Goal: Information Seeking & Learning: Compare options

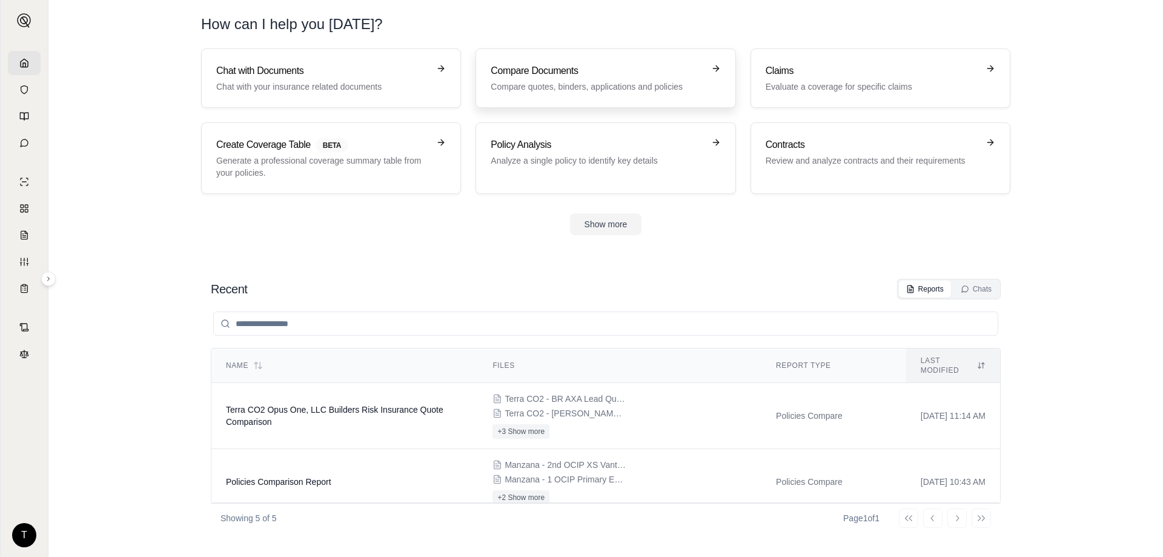
click at [600, 91] on p "Compare quotes, binders, applications and policies" at bounding box center [597, 87] width 213 height 12
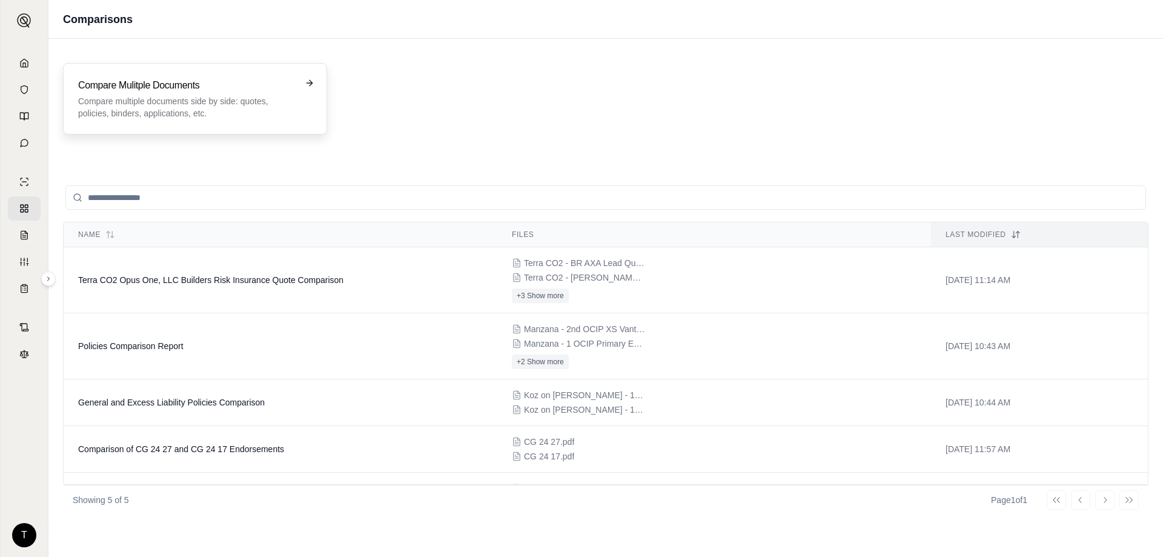
click at [228, 104] on p "Compare multiple documents side by side: quotes, policies, binders, application…" at bounding box center [186, 107] width 217 height 24
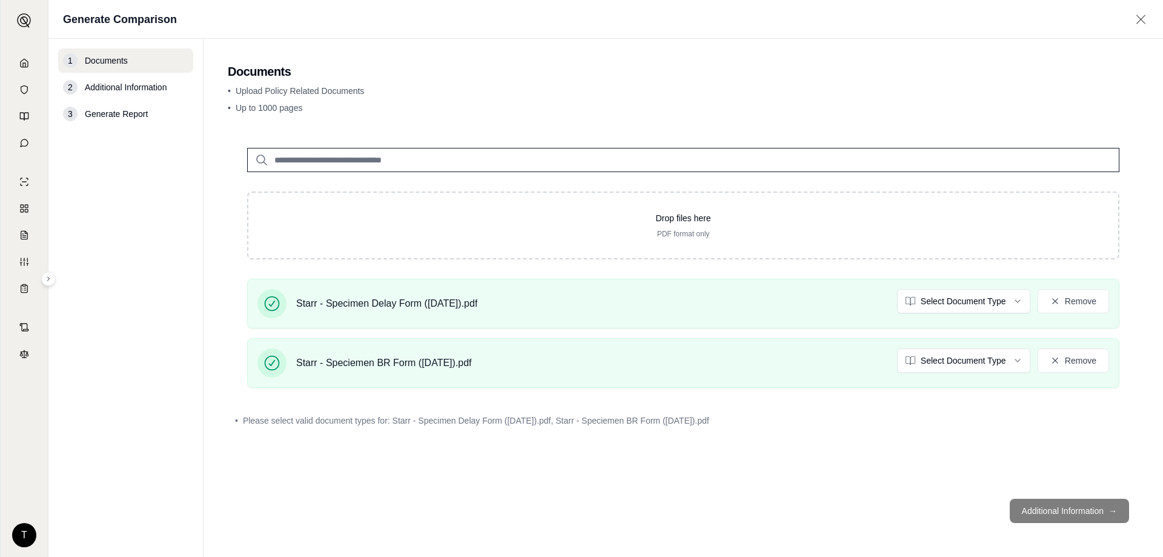
click at [1013, 116] on div "• Upload Policy Related Documents • Up to 1000 pages" at bounding box center [683, 102] width 911 height 34
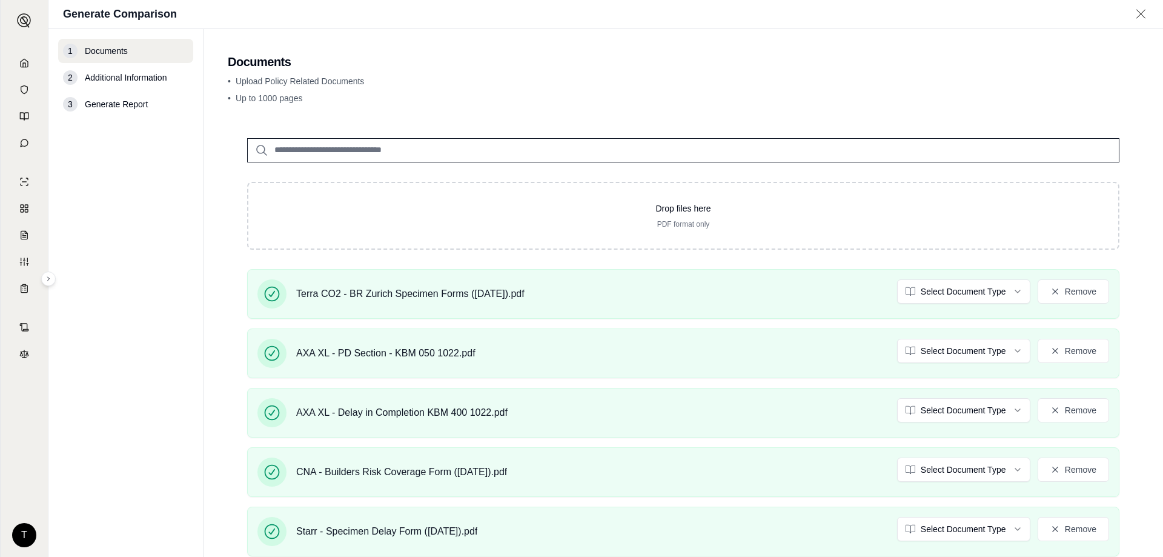
click at [130, 334] on nav "1 Documents 2 Additional Information 3 Generate Report" at bounding box center [125, 293] width 155 height 528
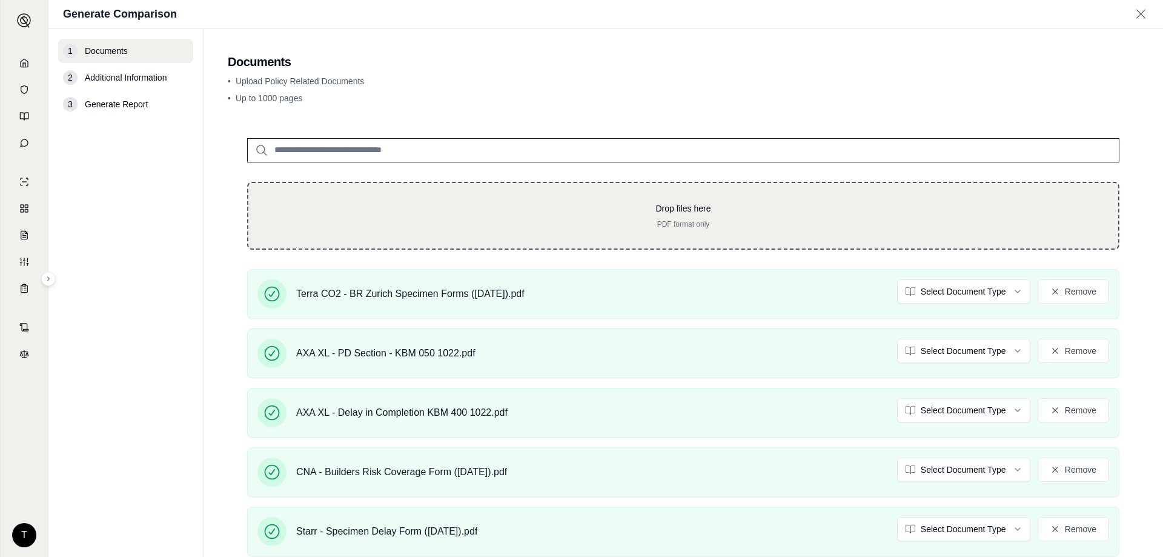
scroll to position [185, 0]
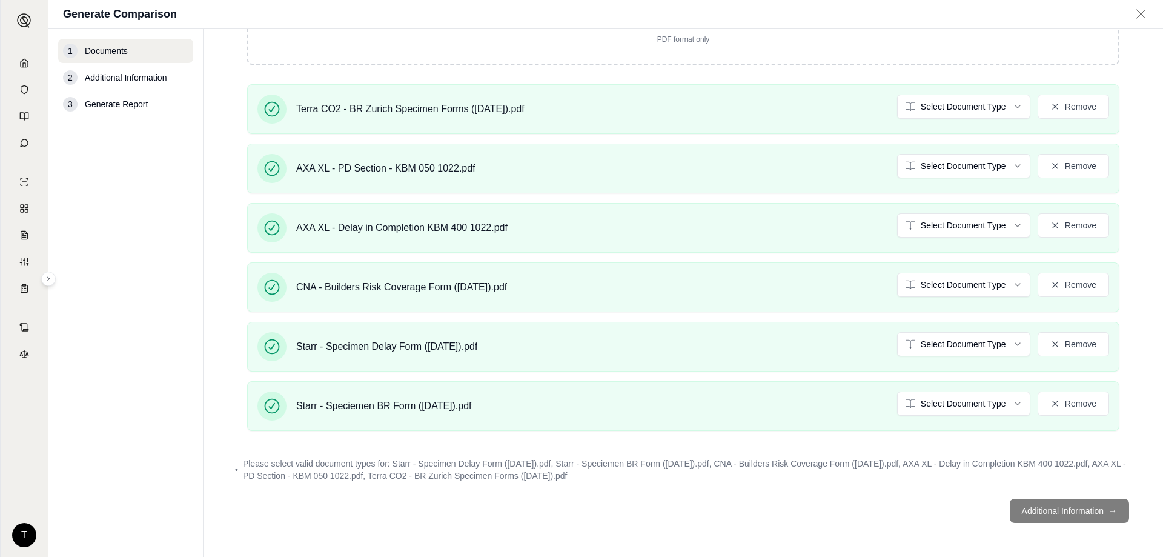
click at [1047, 512] on footer "Additional Information →" at bounding box center [683, 511] width 911 height 44
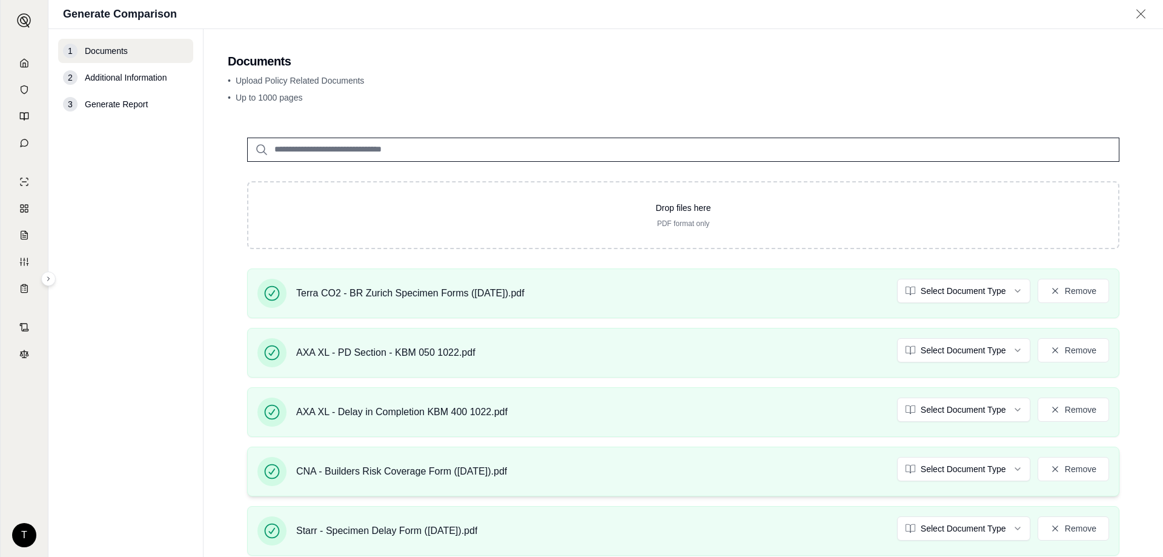
scroll to position [0, 0]
click at [931, 301] on html "T Generate Comparison 1 Documents 2 Additional Information 3 Generate Report Do…" at bounding box center [581, 278] width 1163 height 557
click at [955, 348] on html "T Generate Comparison 1 Documents 2 Additional Information 3 Generate Report Do…" at bounding box center [581, 278] width 1163 height 557
click at [914, 417] on html "Document type updated successfully Document type updated successfully T Generat…" at bounding box center [581, 278] width 1163 height 557
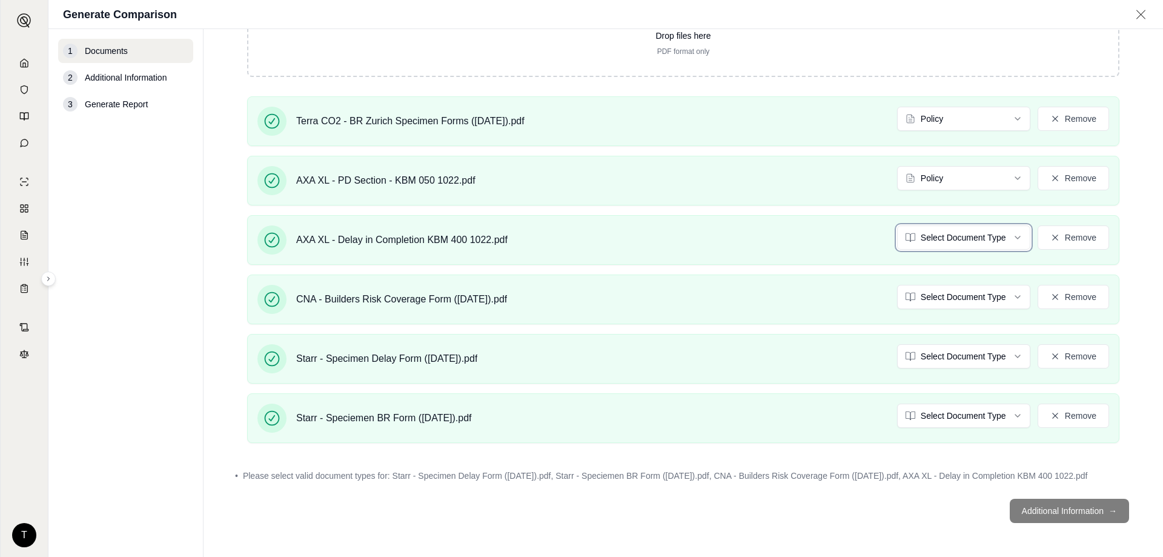
scroll to position [173, 0]
click at [943, 309] on html "Document type updated successfully T Generate Comparison 1 Documents 2 Addition…" at bounding box center [581, 278] width 1163 height 557
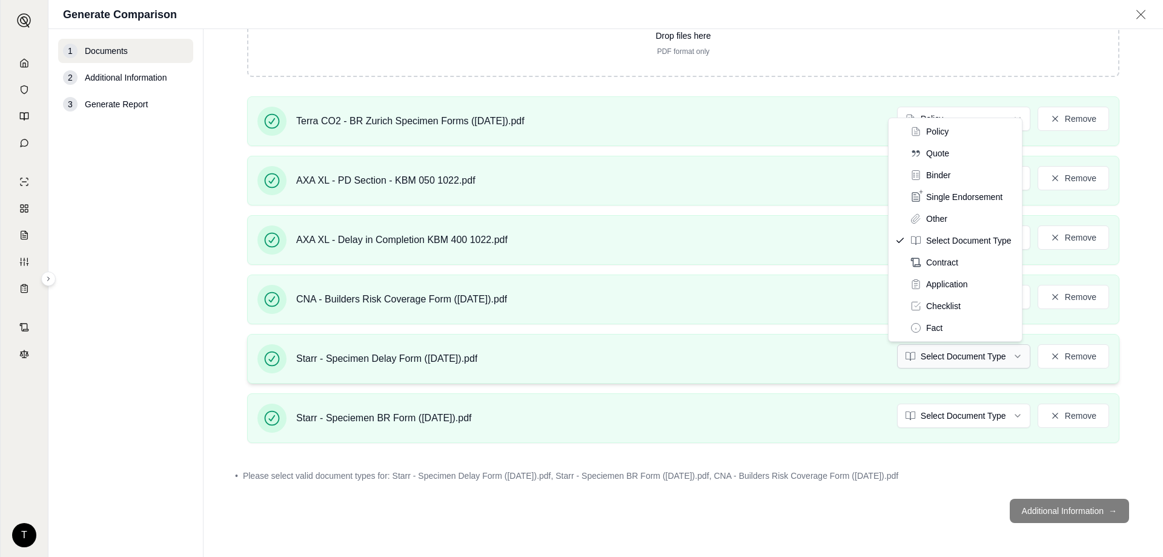
click at [937, 355] on html "Document type updated successfully T Generate Comparison 1 Documents 2 Addition…" at bounding box center [581, 278] width 1163 height 557
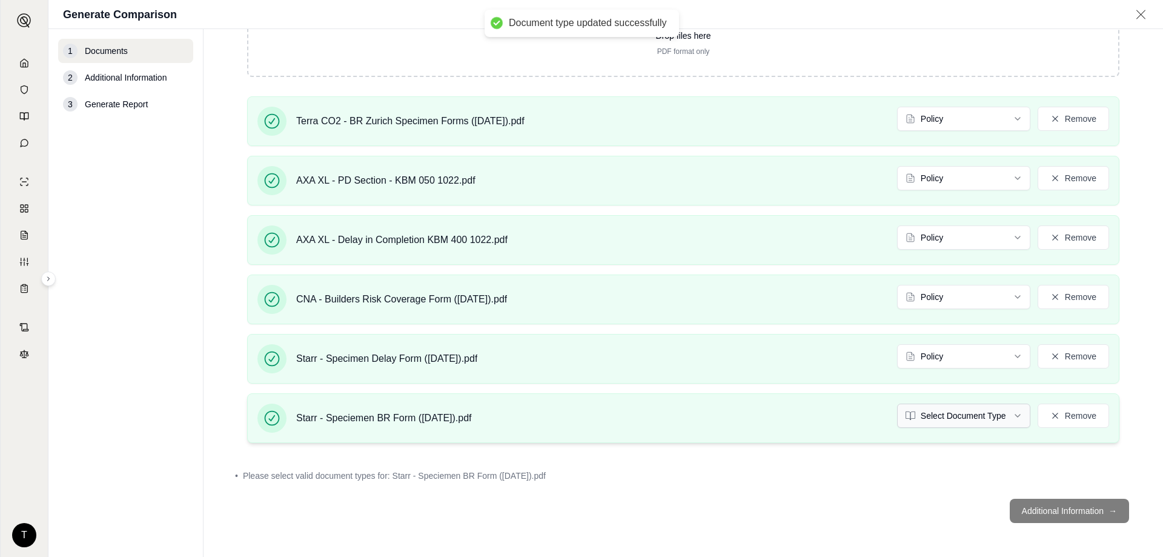
click at [948, 423] on html "Document type updated successfully Document type updated successfully T Generat…" at bounding box center [581, 278] width 1163 height 557
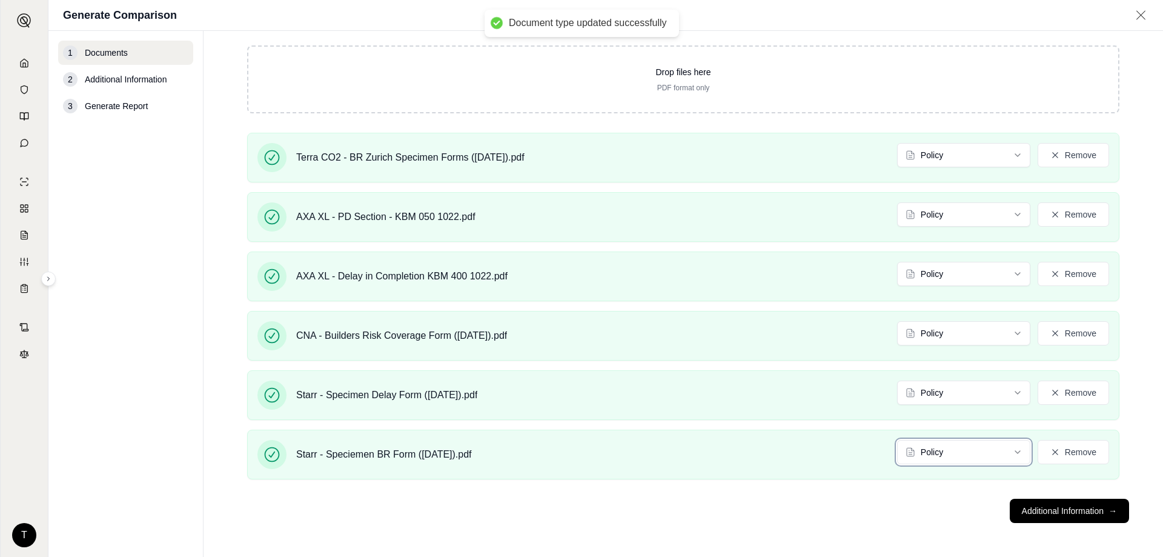
scroll to position [138, 0]
click at [1043, 515] on button "Additional Information →" at bounding box center [1069, 510] width 119 height 24
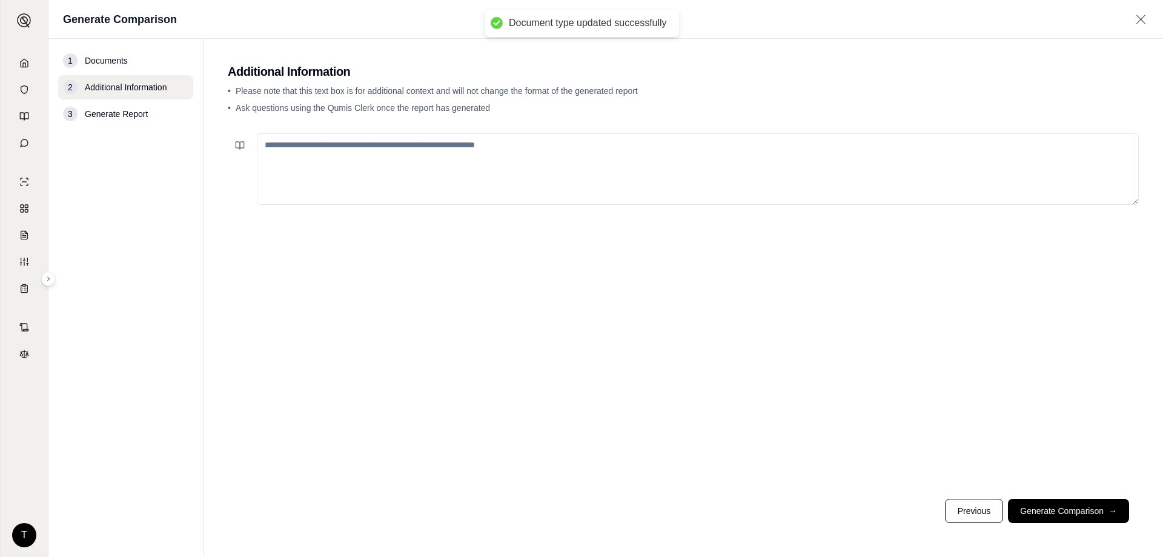
scroll to position [0, 0]
click at [485, 166] on textarea at bounding box center [698, 168] width 882 height 71
click at [389, 150] on textarea "**********" at bounding box center [698, 168] width 882 height 71
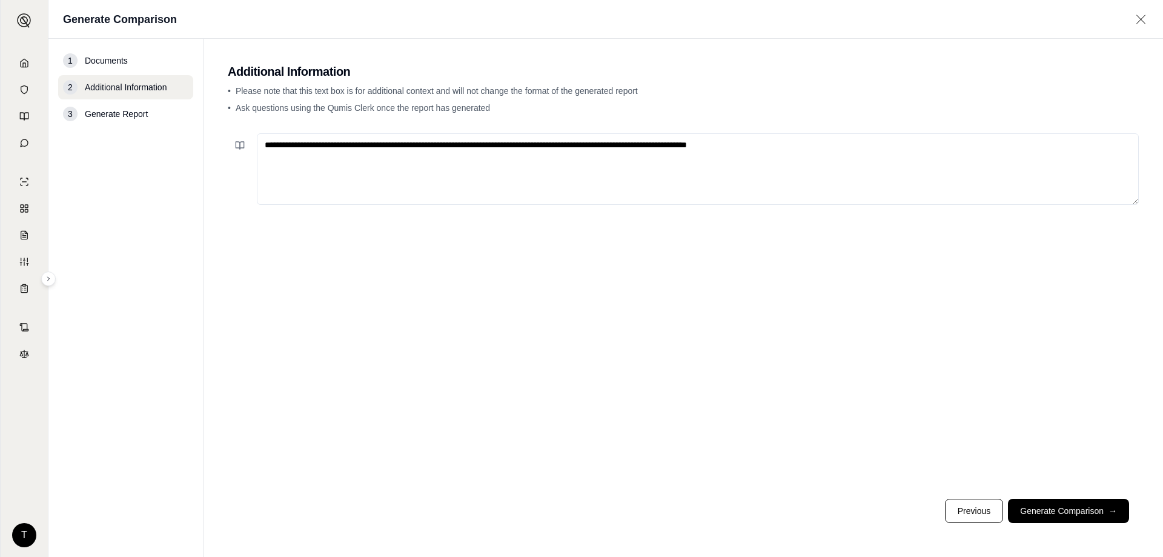
click at [627, 145] on textarea "**********" at bounding box center [698, 168] width 882 height 71
drag, startPoint x: 855, startPoint y: 151, endPoint x: 781, endPoint y: 150, distance: 74.5
click at [781, 150] on textarea "**********" at bounding box center [698, 168] width 882 height 71
click at [686, 189] on textarea "**********" at bounding box center [698, 168] width 882 height 71
click at [853, 145] on textarea "**********" at bounding box center [698, 168] width 882 height 71
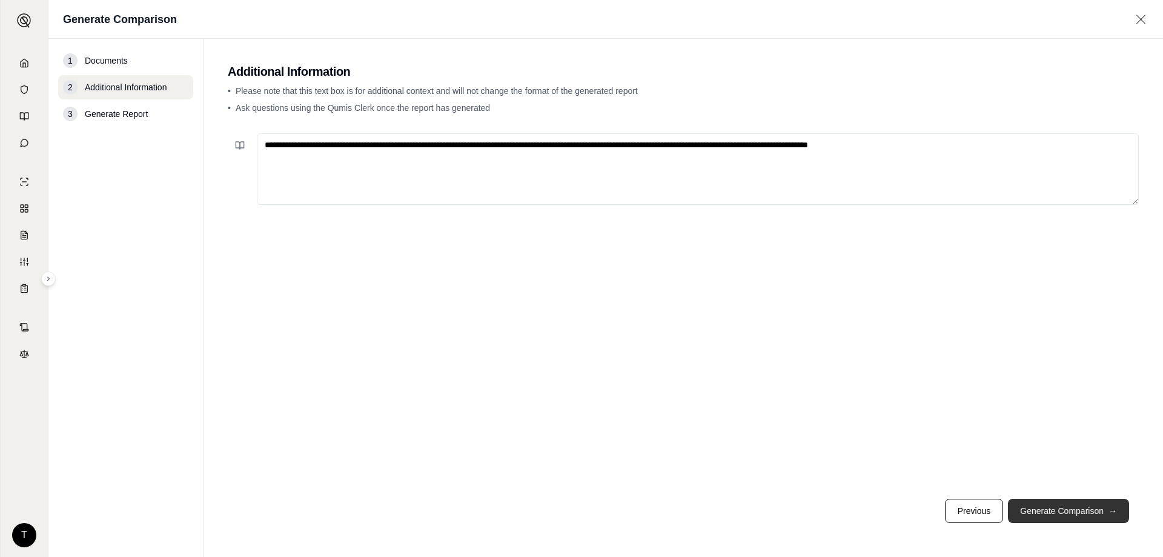
type textarea "**********"
click at [1051, 511] on button "Generate Comparison →" at bounding box center [1068, 510] width 121 height 24
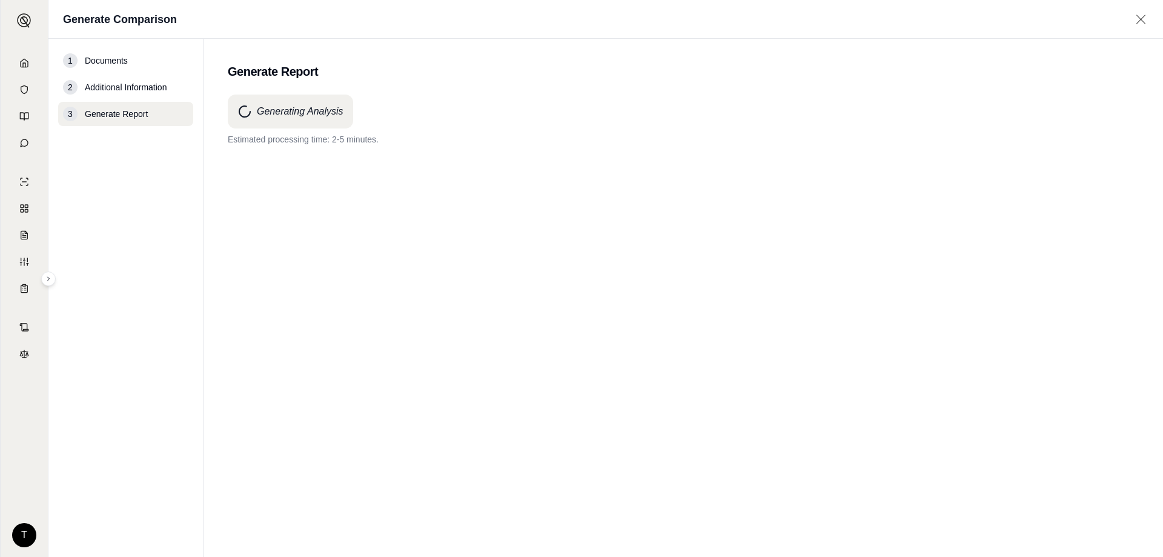
click at [113, 556] on nav "1 Documents 2 Additional Information 3 Generate Report" at bounding box center [125, 298] width 155 height 518
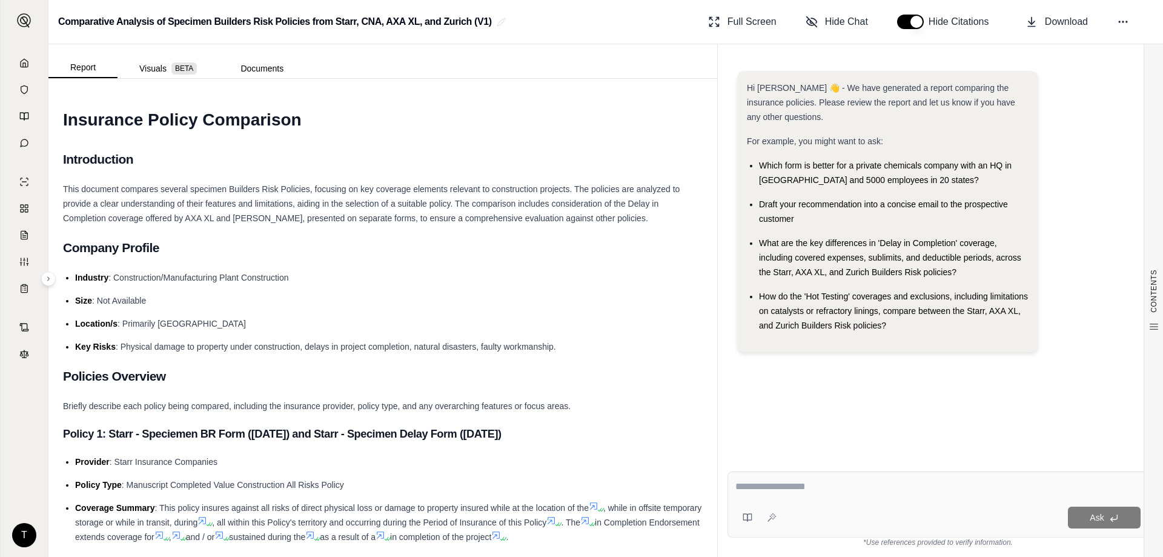
click at [731, 59] on div "Hi [PERSON_NAME] 👋 - We have generated a report comparing the insurance policie…" at bounding box center [938, 256] width 440 height 410
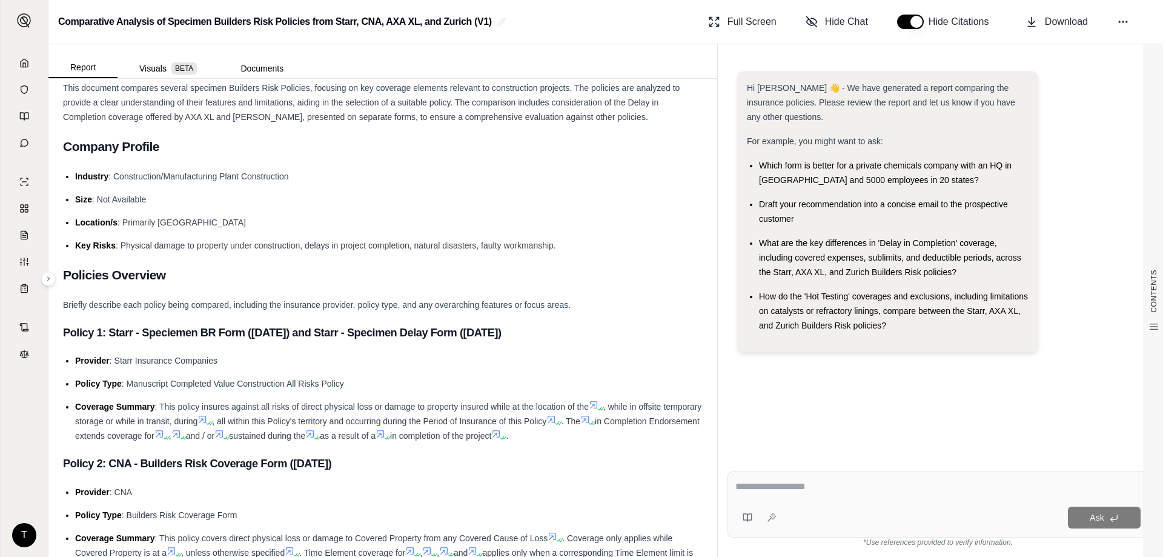
scroll to position [202, 0]
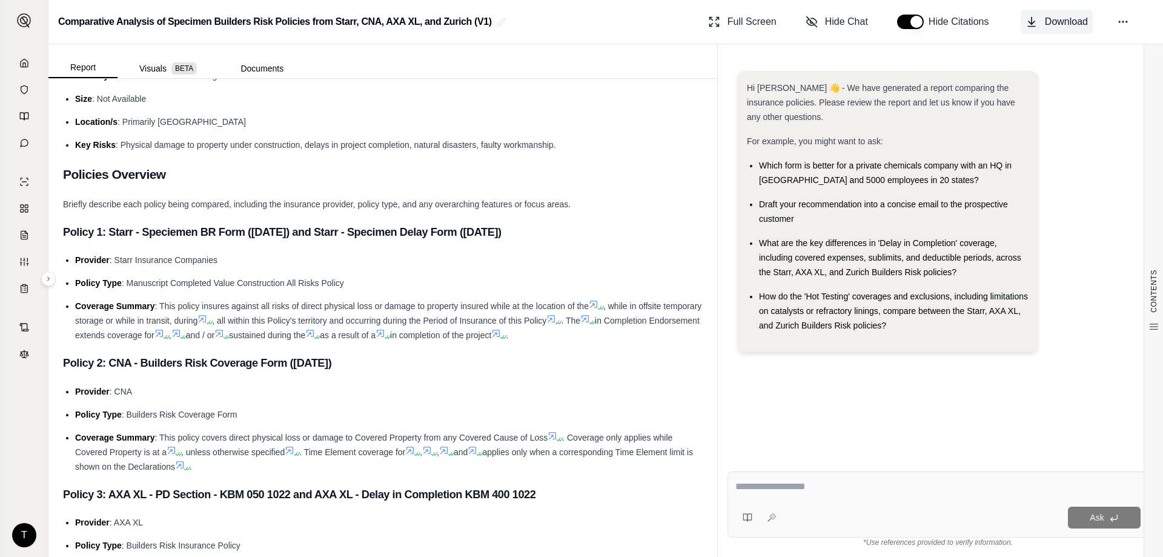
click at [1045, 22] on span "Download" at bounding box center [1066, 22] width 43 height 15
click at [784, 438] on div "Hi [PERSON_NAME] 👋 - We have generated a report comparing the insurance policie…" at bounding box center [937, 256] width 421 height 391
click at [591, 369] on h3 "Policy 2: CNA - Builders Risk Coverage Form ([DATE])" at bounding box center [383, 363] width 640 height 22
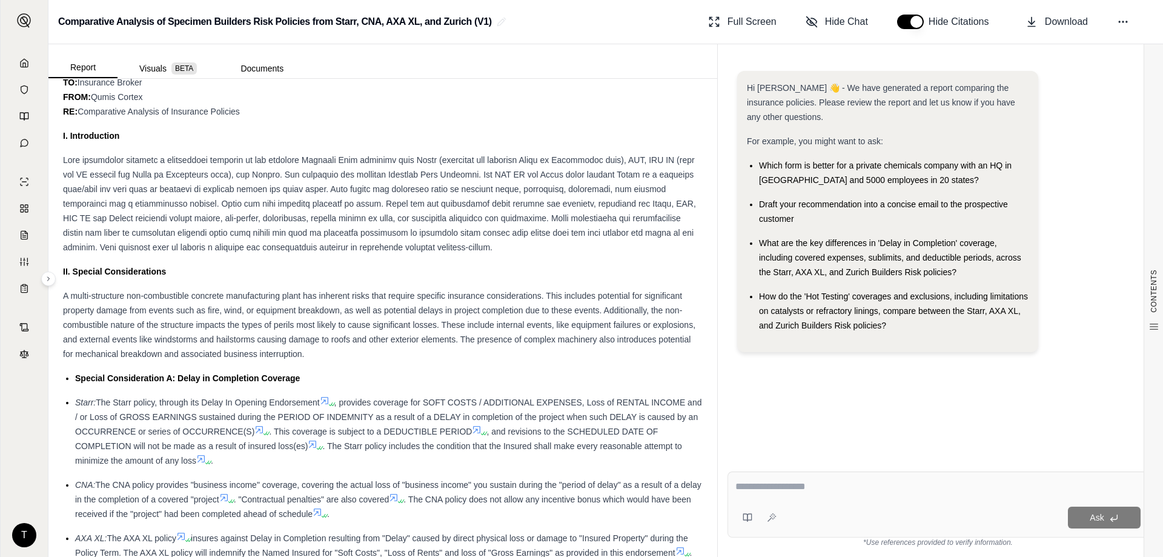
scroll to position [908, 0]
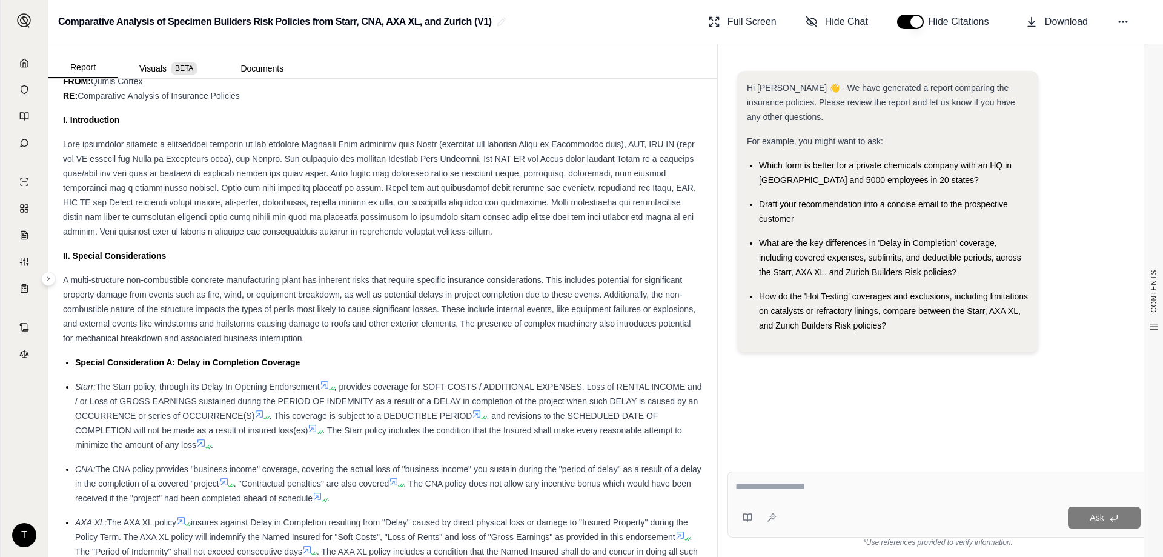
drag, startPoint x: 405, startPoint y: 314, endPoint x: 316, endPoint y: 292, distance: 91.8
click at [316, 293] on span "A multi-structure non-combustible concrete manufacturing plant has inherent ris…" at bounding box center [379, 309] width 632 height 68
click at [729, 249] on div "Hi [PERSON_NAME] 👋 - We have generated a report comparing the insurance policie…" at bounding box center [937, 256] width 421 height 391
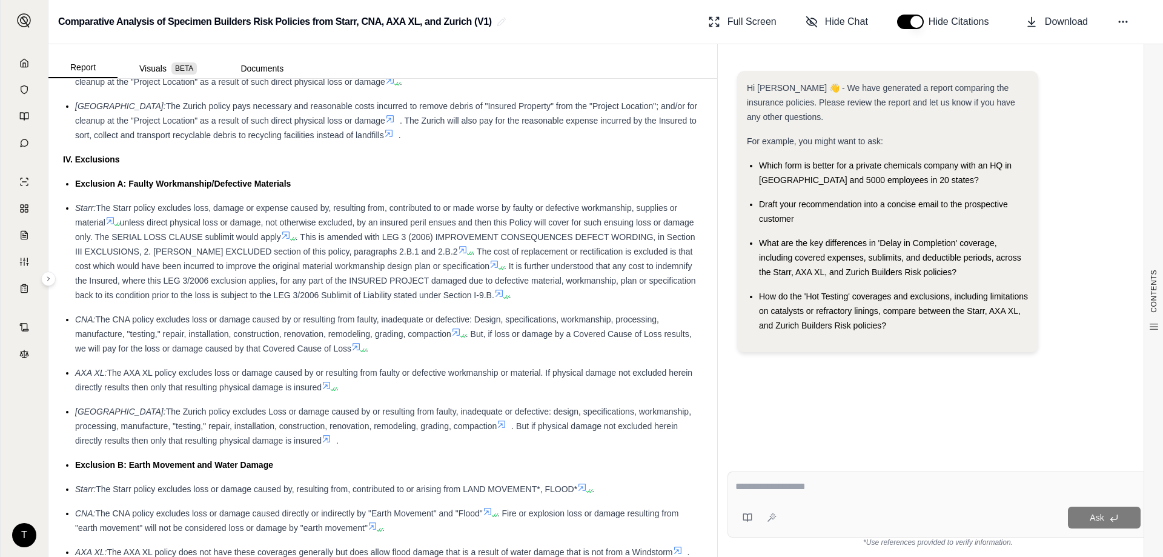
scroll to position [2321, 0]
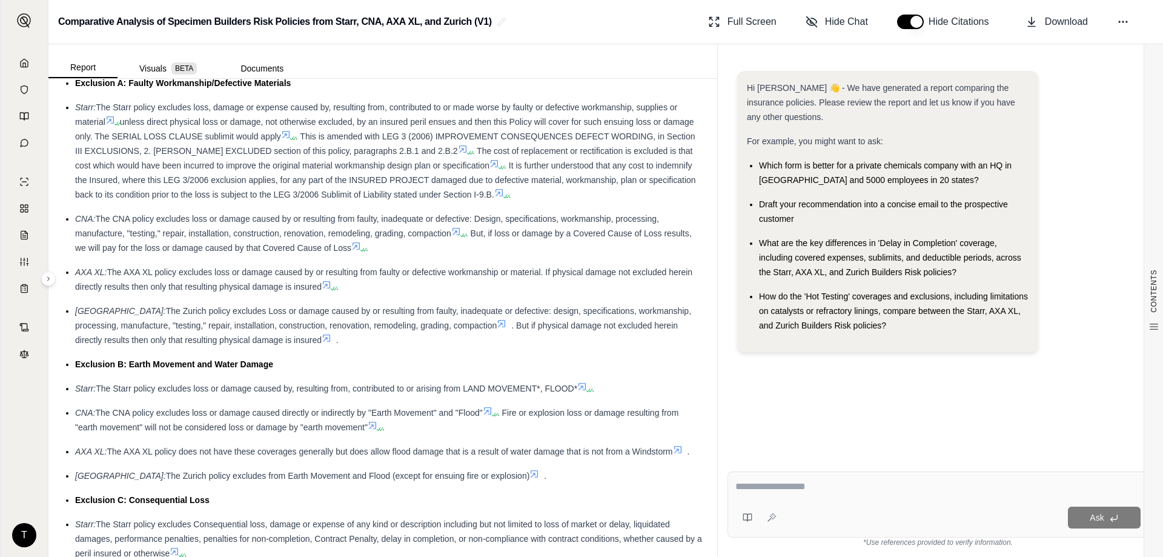
click at [851, 508] on div "Ask" at bounding box center [960, 517] width 359 height 22
click at [845, 495] on div at bounding box center [937, 488] width 405 height 19
click at [832, 495] on div at bounding box center [937, 488] width 405 height 19
click at [836, 134] on div "For example, you might want to ask:" at bounding box center [888, 141] width 282 height 15
click at [758, 487] on textarea at bounding box center [937, 486] width 405 height 15
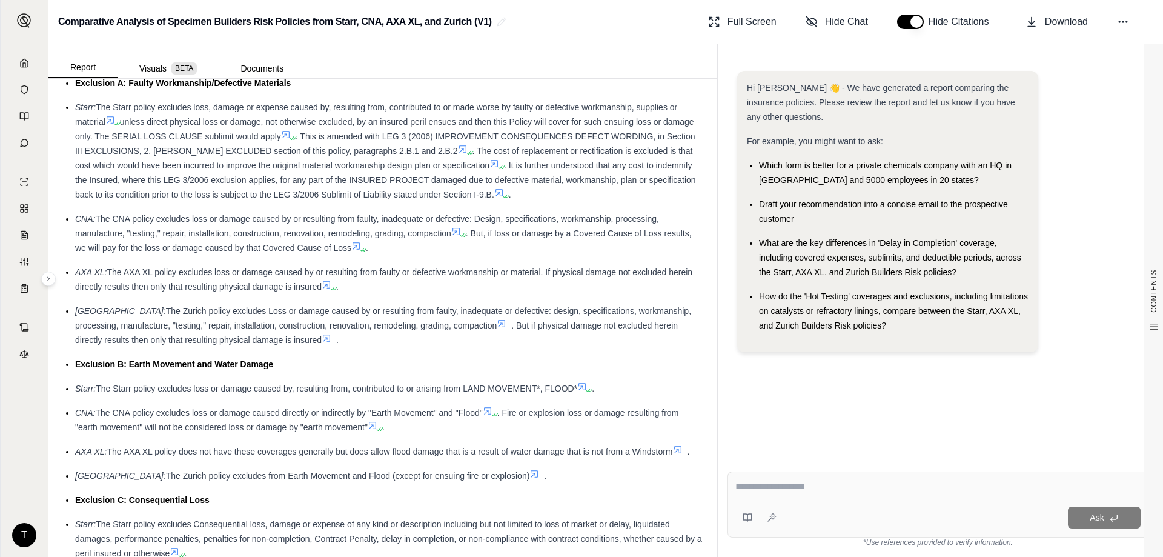
type textarea "*"
type textarea "**********"
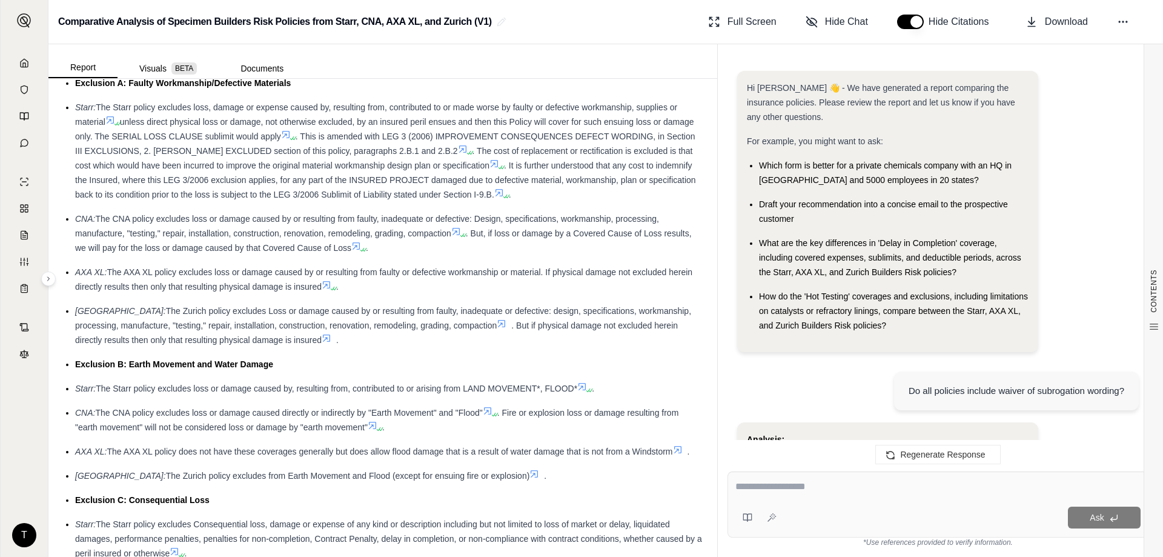
scroll to position [1139, 0]
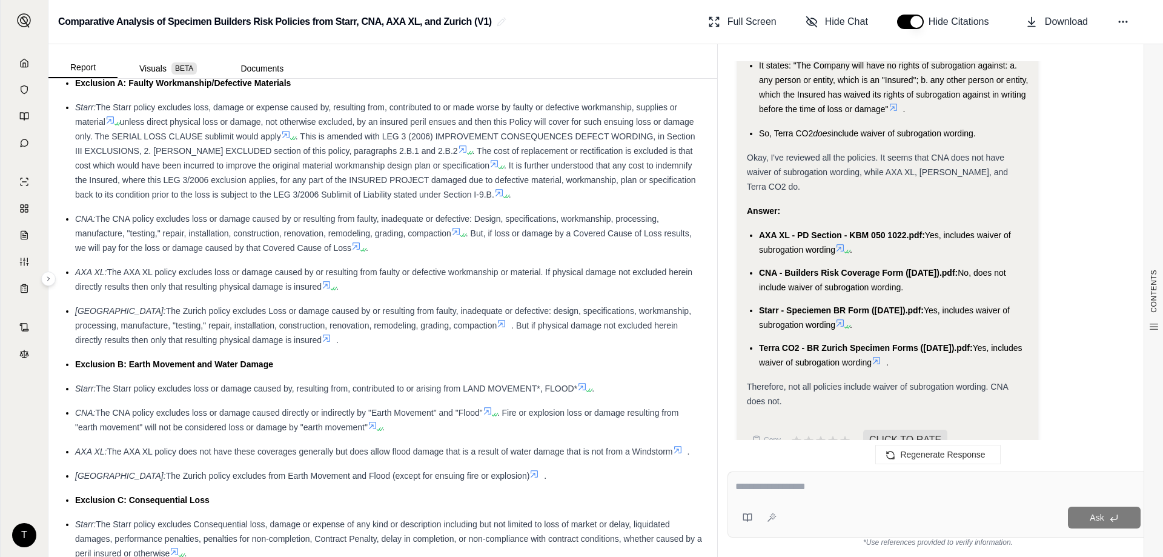
click at [818, 477] on div "Ask" at bounding box center [937, 504] width 421 height 66
click at [803, 492] on textarea at bounding box center [937, 486] width 405 height 15
click at [801, 487] on textarea "**********" at bounding box center [937, 486] width 405 height 15
click at [870, 488] on textarea "**********" at bounding box center [937, 486] width 405 height 15
type textarea "**********"
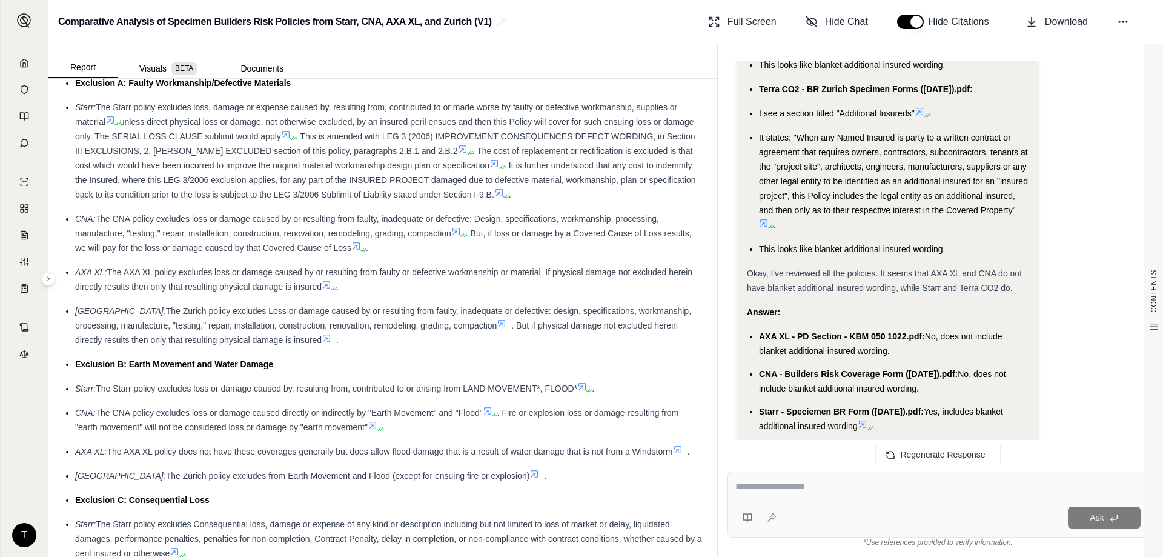
scroll to position [2475, 0]
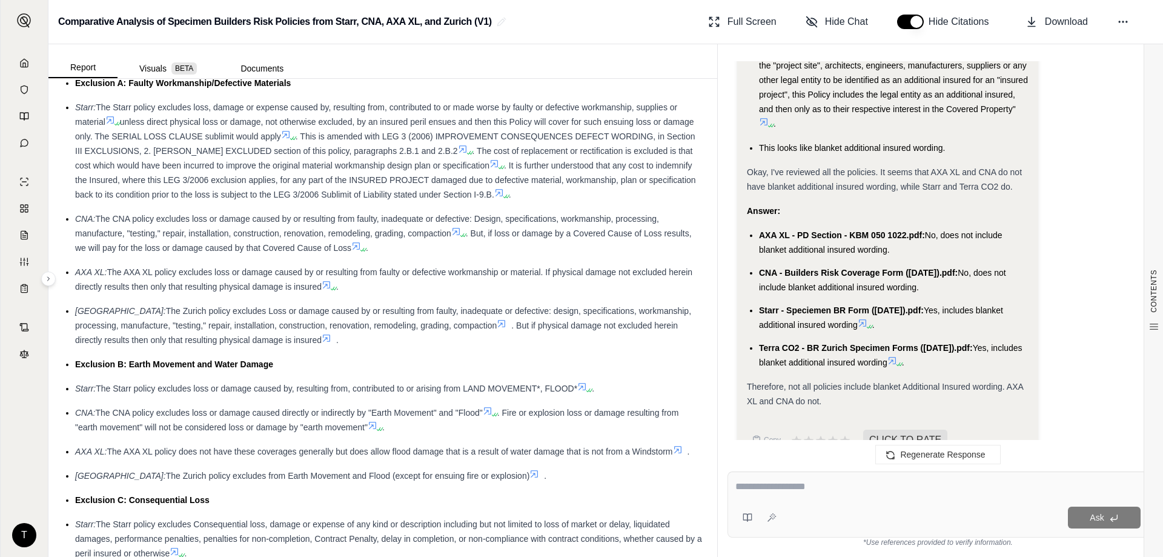
click at [790, 489] on textarea at bounding box center [937, 486] width 405 height 15
click at [803, 487] on textarea at bounding box center [937, 486] width 405 height 15
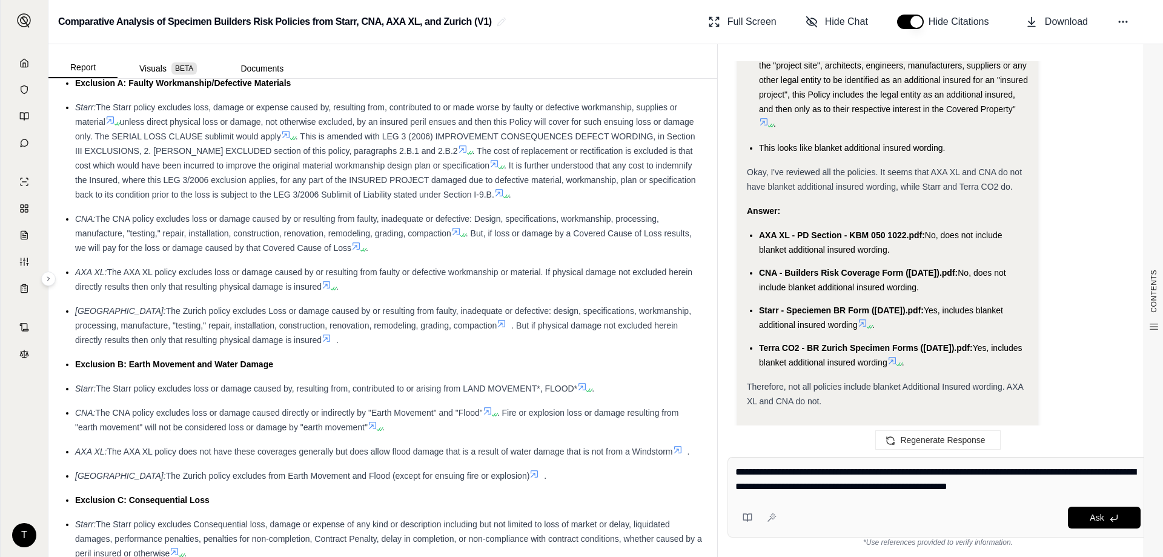
type textarea "**********"
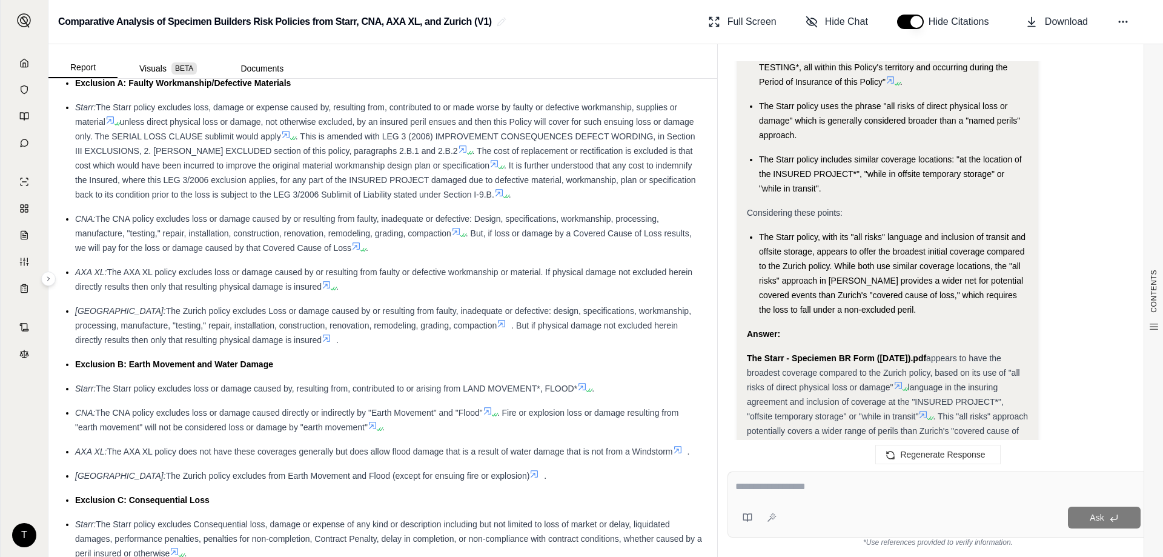
scroll to position [3989, 0]
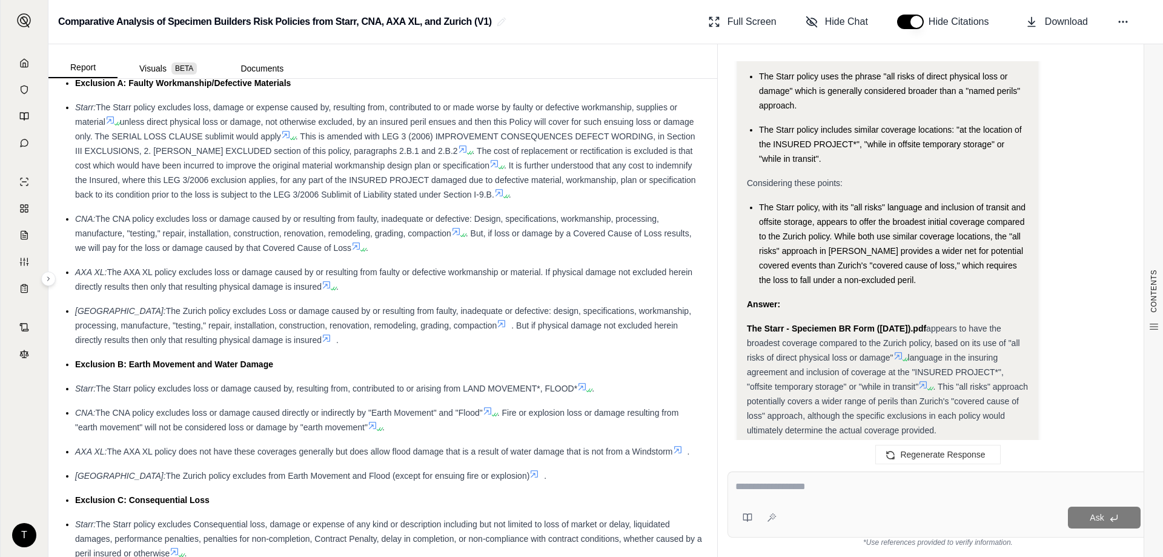
click at [853, 487] on textarea at bounding box center [937, 486] width 405 height 15
type textarea "**********"
click at [1090, 515] on button "Ask" at bounding box center [1104, 517] width 73 height 22
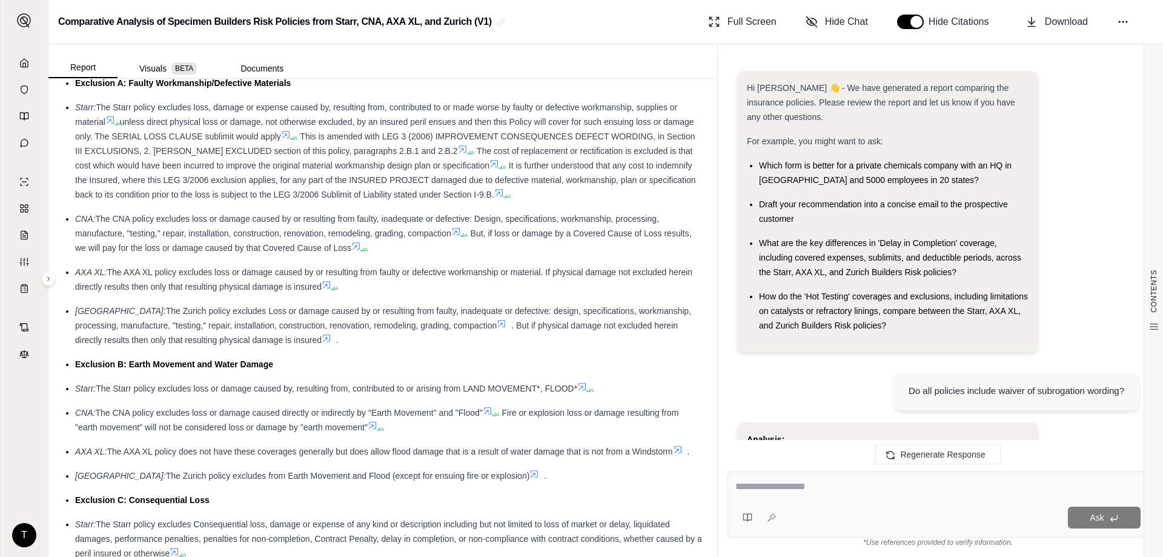
scroll to position [4224, 0]
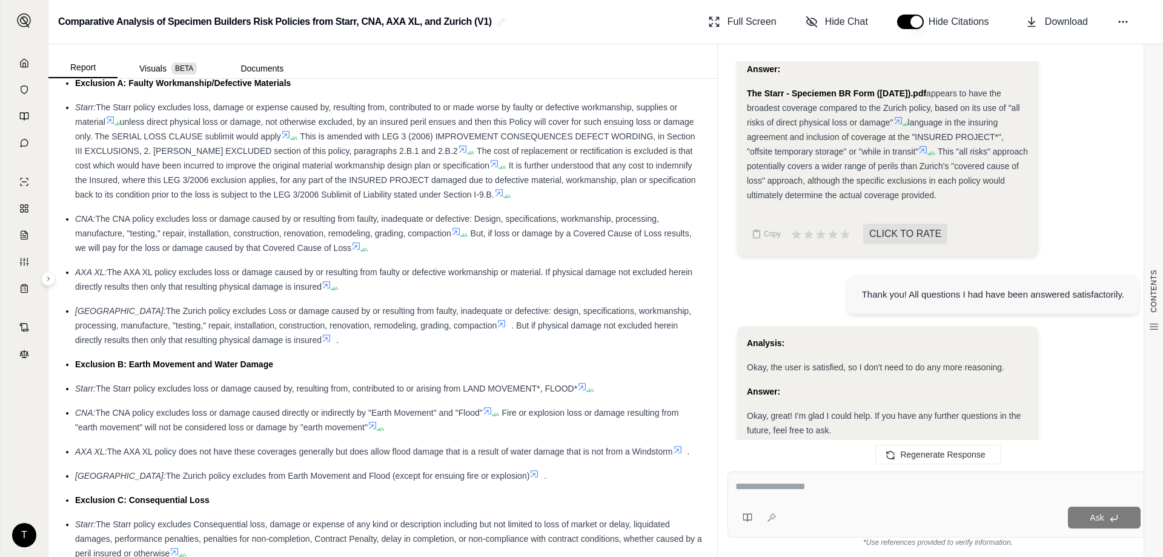
click at [844, 464] on icon at bounding box center [844, 469] width 11 height 10
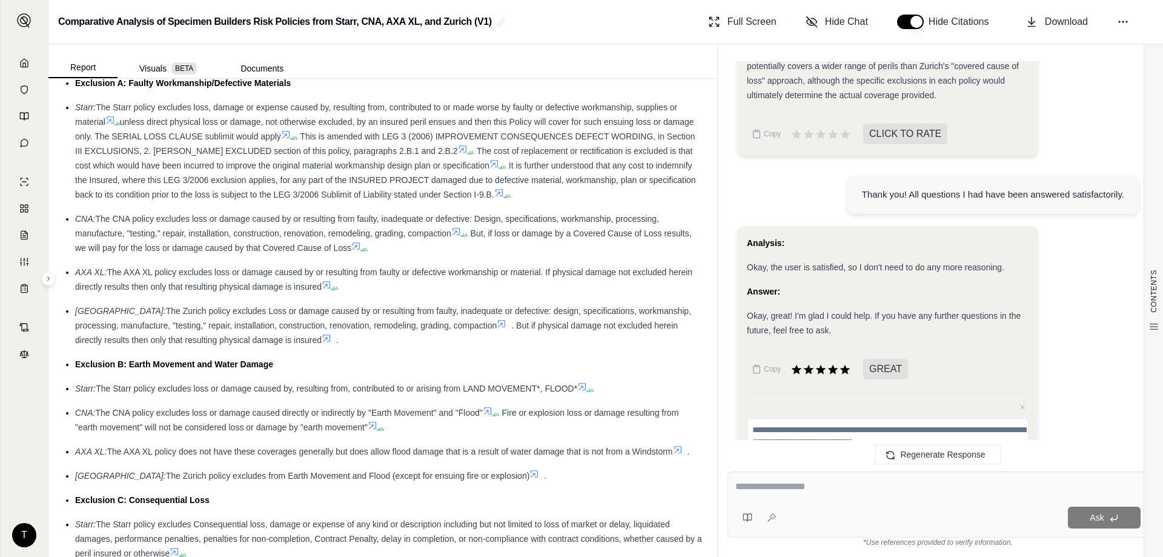
scroll to position [4223, 0]
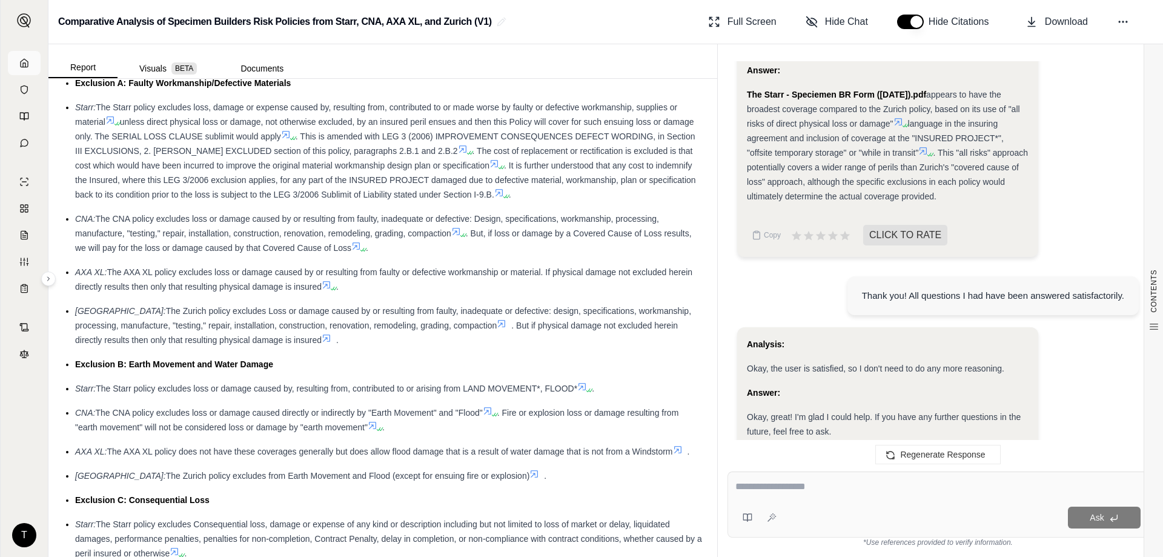
click at [33, 67] on link at bounding box center [24, 63] width 33 height 24
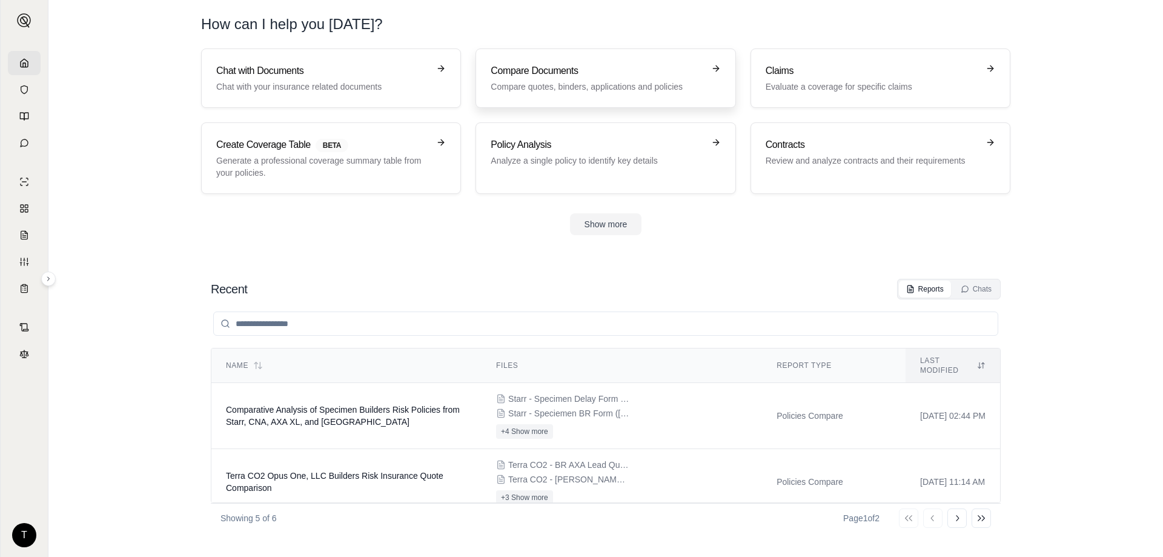
click at [527, 74] on h3 "Compare Documents" at bounding box center [597, 71] width 213 height 15
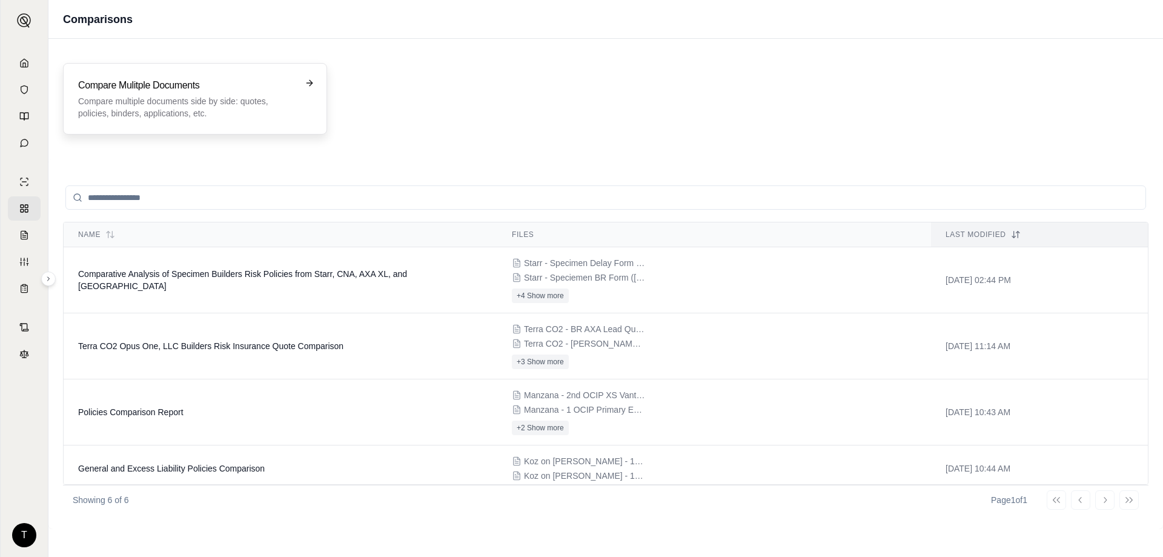
click at [184, 116] on p "Compare multiple documents side by side: quotes, policies, binders, application…" at bounding box center [186, 107] width 217 height 24
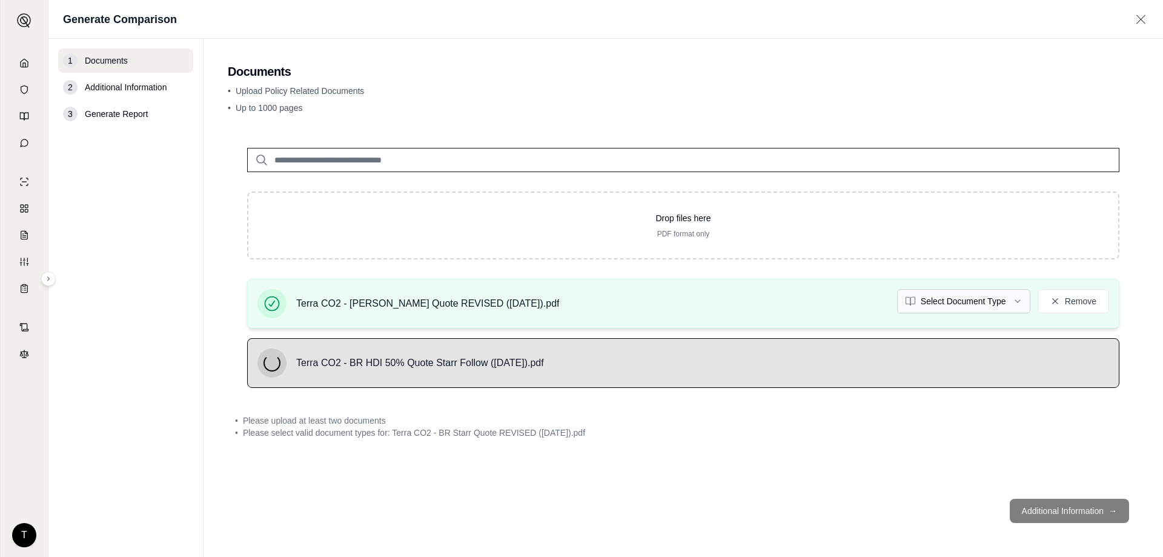
click at [951, 306] on html "T Generate Comparison 1 Documents 2 Additional Information 3 Generate Report Do…" at bounding box center [581, 278] width 1163 height 557
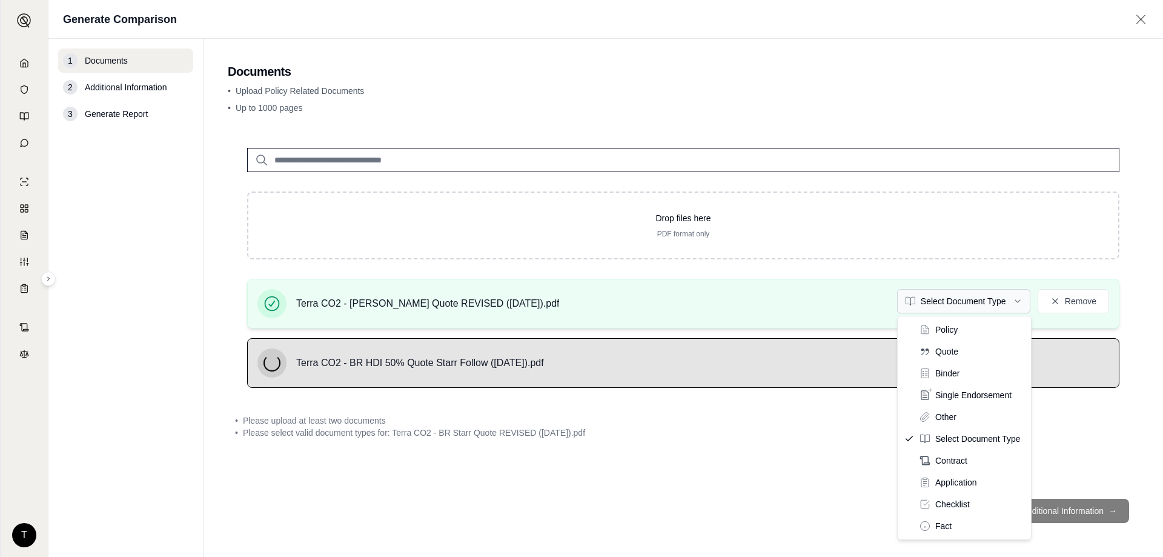
click at [955, 299] on html "T Generate Comparison 1 Documents 2 Additional Information 3 Generate Report Do…" at bounding box center [581, 278] width 1163 height 557
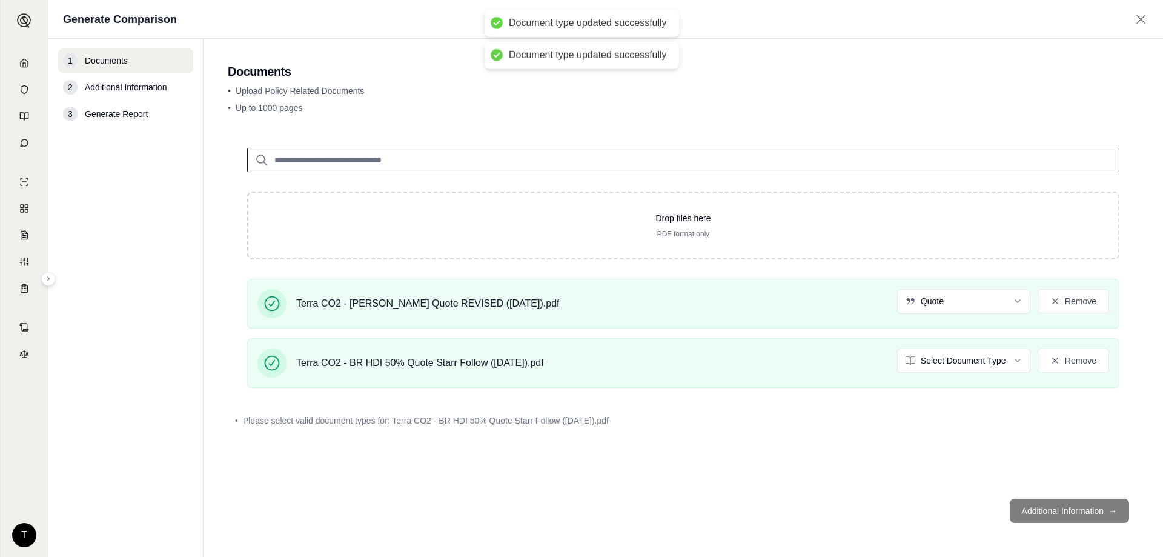
click at [955, 366] on html "Document type updated successfully Document type updated successfully T Generat…" at bounding box center [581, 278] width 1163 height 557
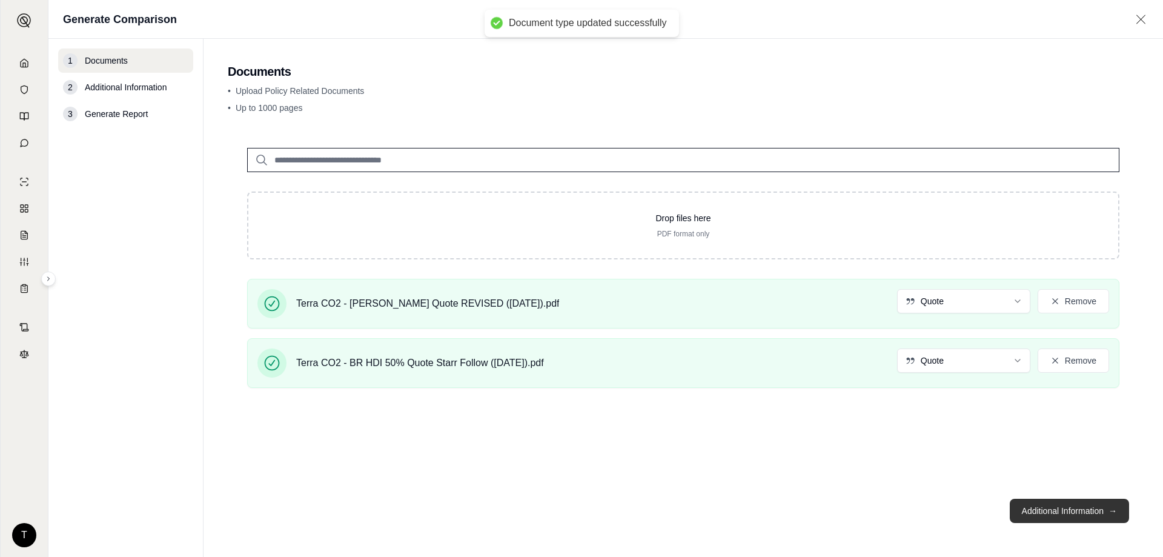
click at [1048, 514] on button "Additional Information →" at bounding box center [1069, 510] width 119 height 24
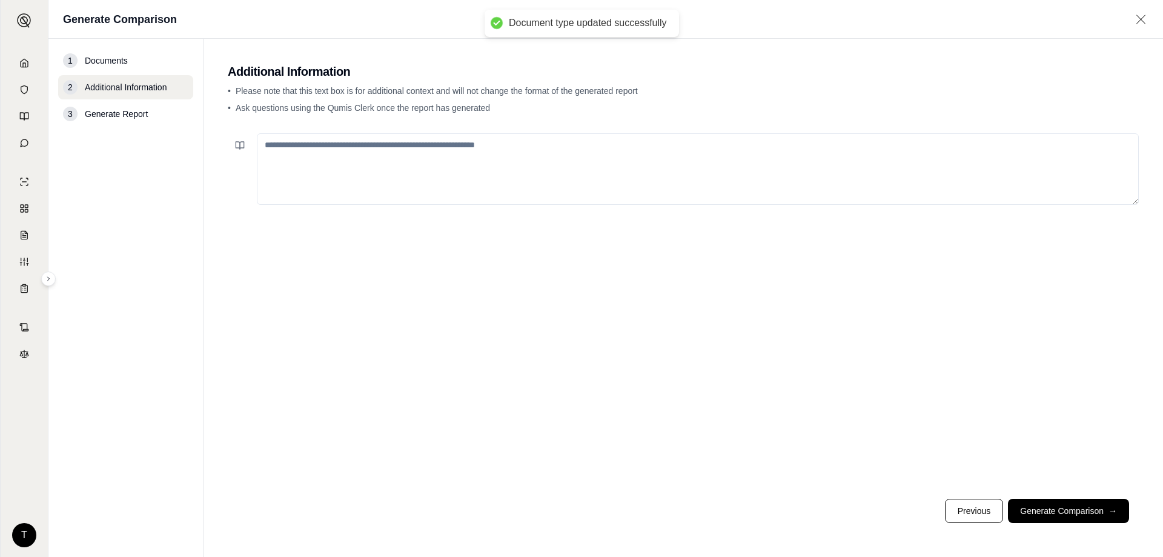
click at [352, 145] on textarea at bounding box center [698, 168] width 882 height 71
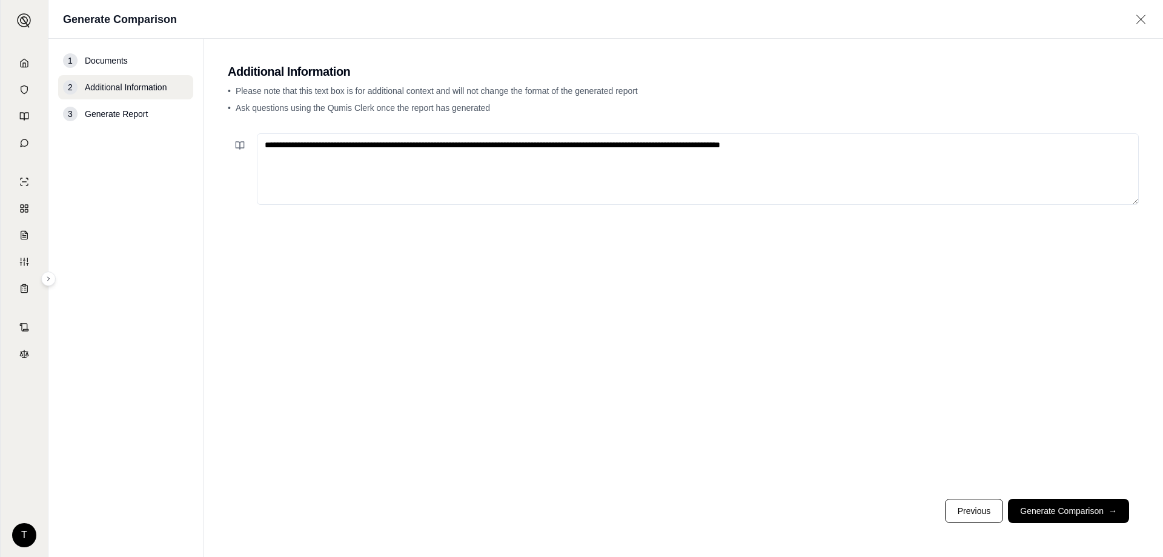
type textarea "**********"
click at [1063, 515] on button "Generate Comparison →" at bounding box center [1068, 510] width 121 height 24
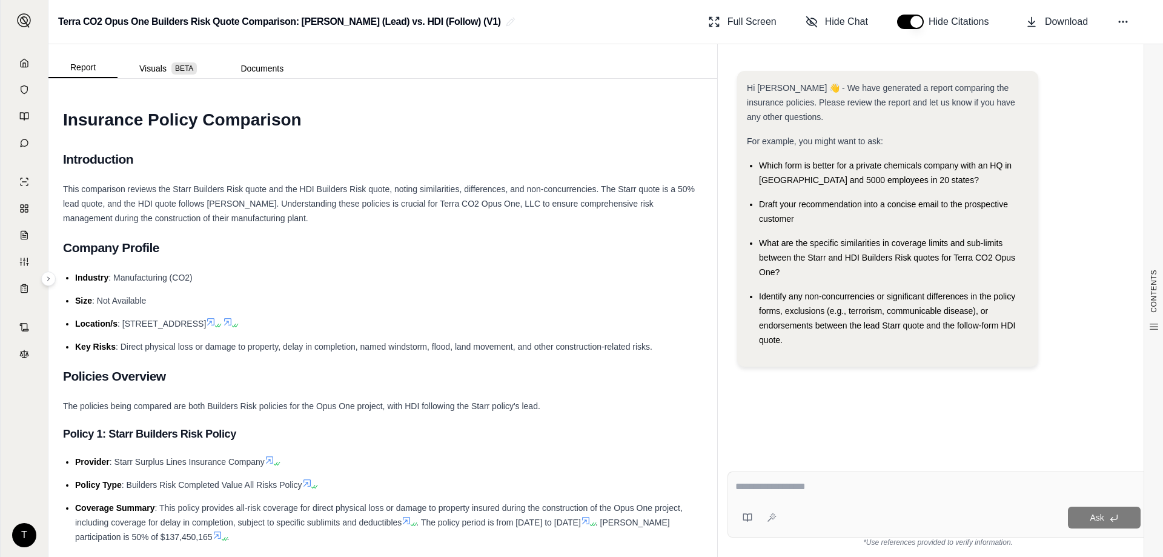
click at [366, 119] on h1 "Insurance Policy Comparison" at bounding box center [383, 120] width 640 height 34
